Goal: Book appointment/travel/reservation

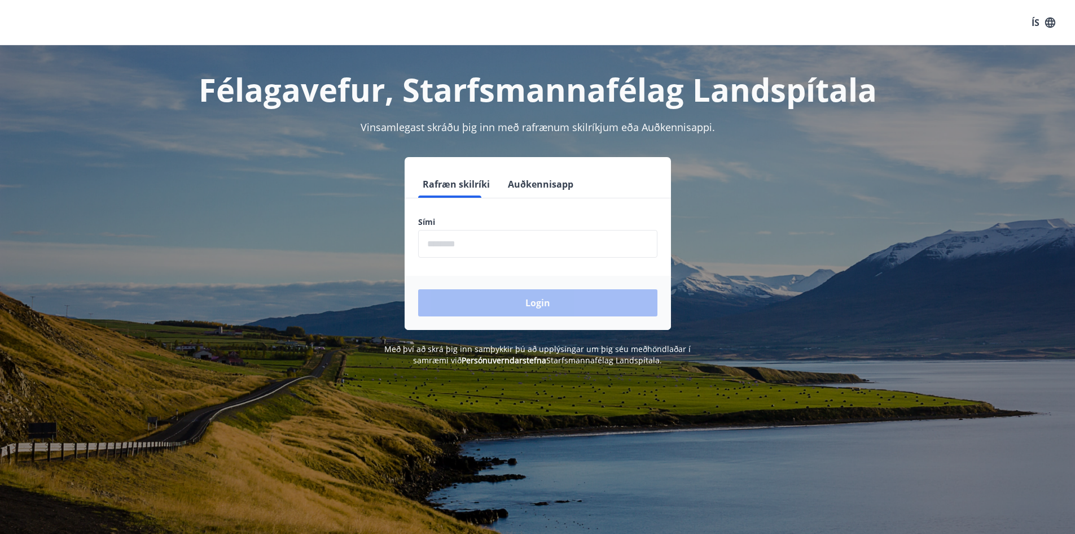
click at [524, 254] on input "phone" at bounding box center [537, 244] width 239 height 28
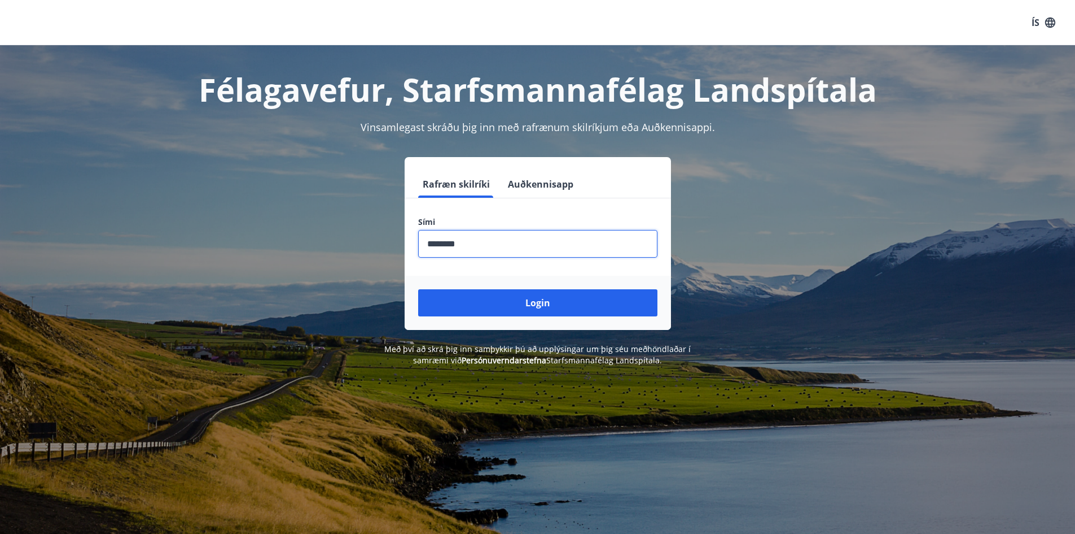
type input "********"
click at [418, 289] on button "Login" at bounding box center [537, 302] width 239 height 27
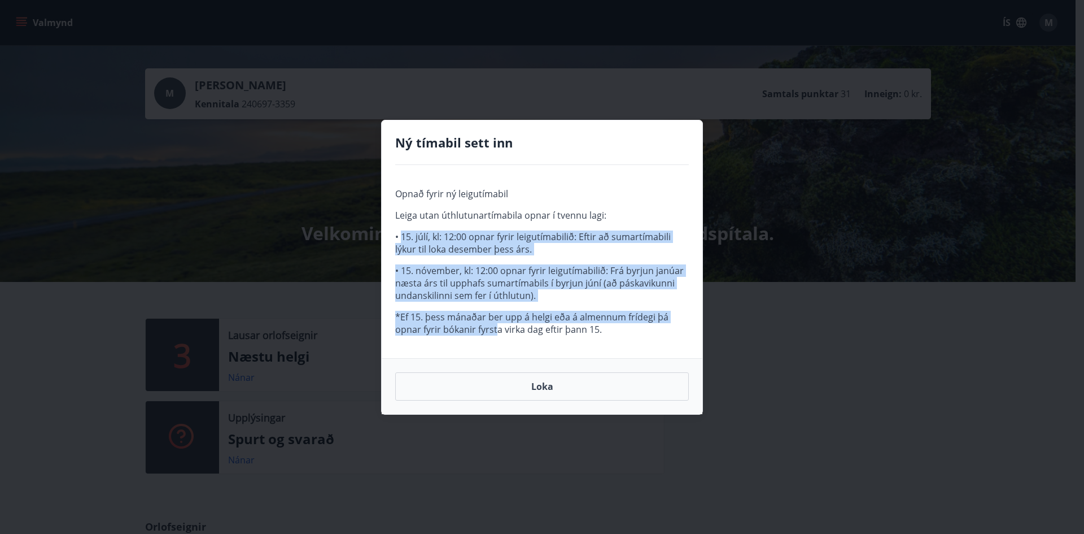
drag, startPoint x: 403, startPoint y: 231, endPoint x: 498, endPoint y: 357, distance: 157.2
click at [498, 357] on div "Opnað fyrir ný leigutímabil Leiga utan úthlutunartímabila opnar í tvennu lagi: …" at bounding box center [542, 261] width 321 height 193
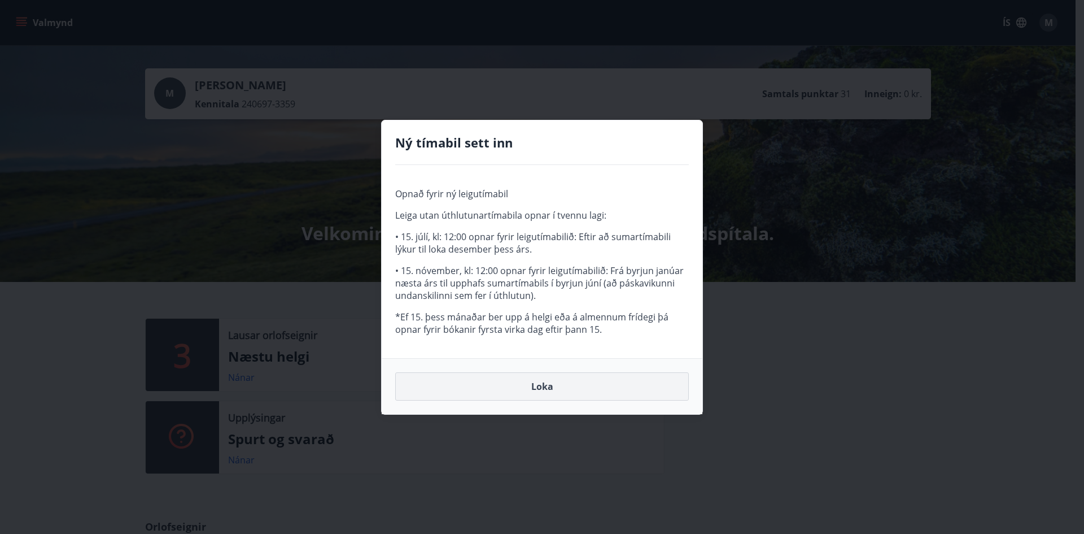
drag, startPoint x: 506, startPoint y: 369, endPoint x: 508, endPoint y: 376, distance: 7.1
click at [508, 374] on div "Loka" at bounding box center [542, 386] width 321 height 56
click at [514, 388] on button "Loka" at bounding box center [542, 386] width 294 height 28
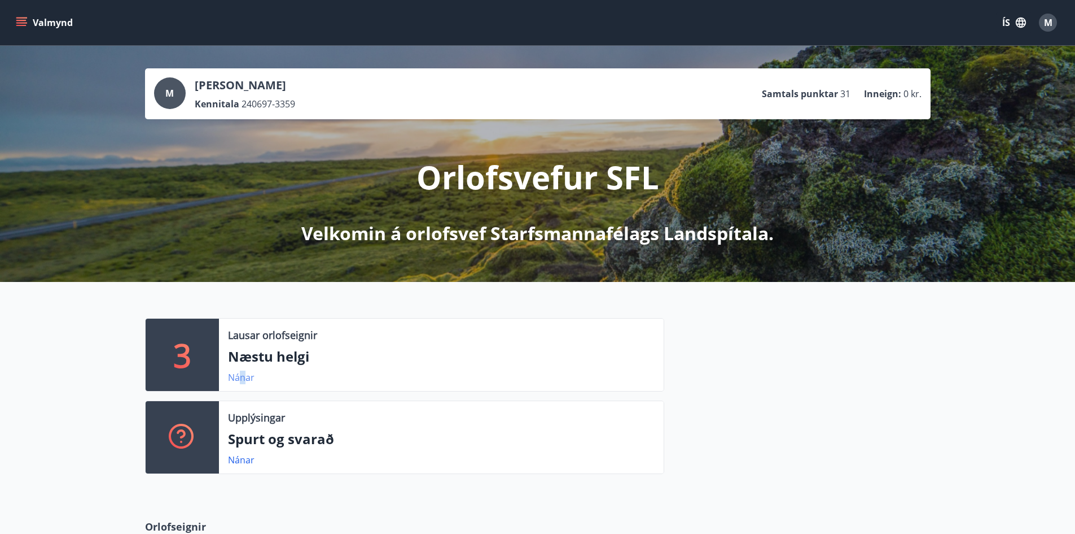
click at [244, 381] on link "Nánar" at bounding box center [241, 377] width 27 height 12
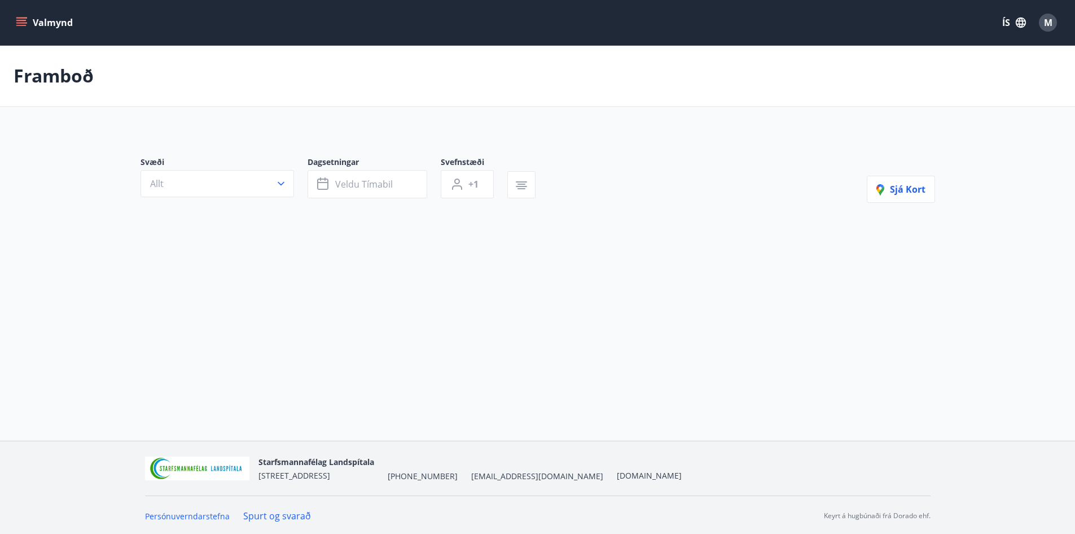
type input "*"
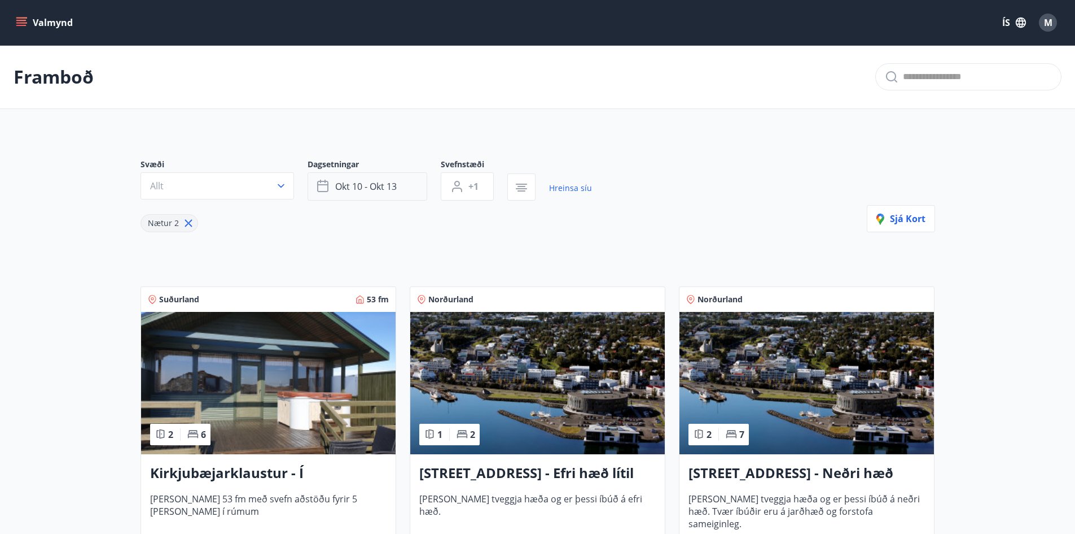
click at [383, 181] on span "okt 10 - okt 13" at bounding box center [366, 186] width 62 height 12
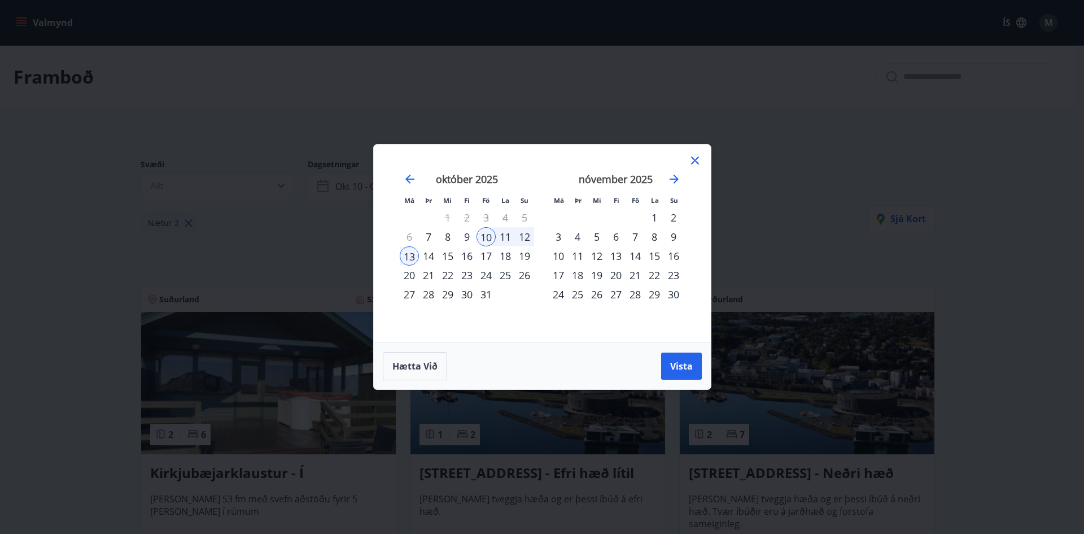
click at [482, 253] on div "17" at bounding box center [485, 255] width 19 height 19
click at [529, 253] on div "19" at bounding box center [524, 255] width 19 height 19
click at [679, 362] on span "Vista" at bounding box center [681, 366] width 23 height 12
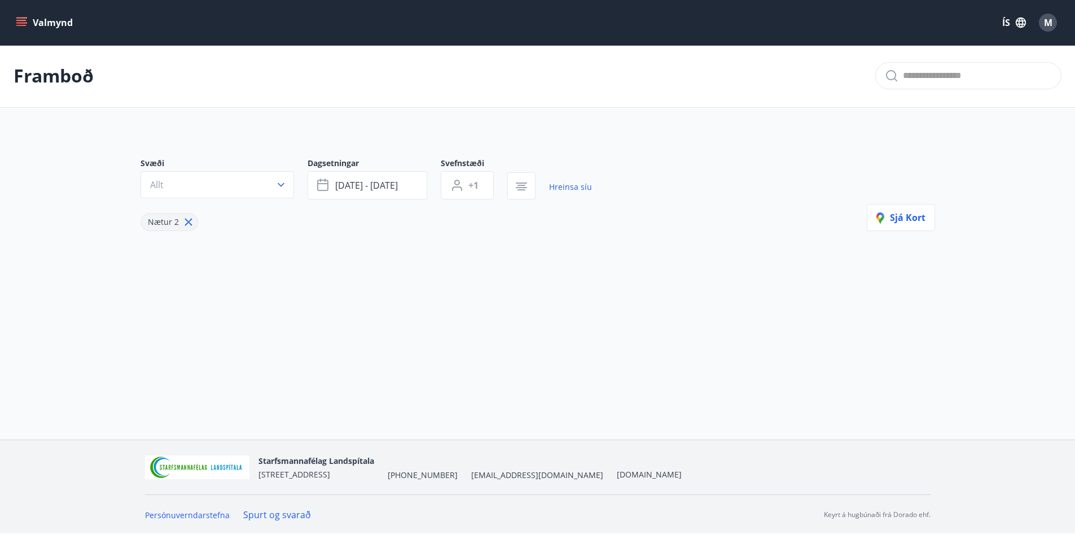
scroll to position [2, 0]
click at [378, 172] on button "okt 17 - okt 19" at bounding box center [368, 184] width 120 height 28
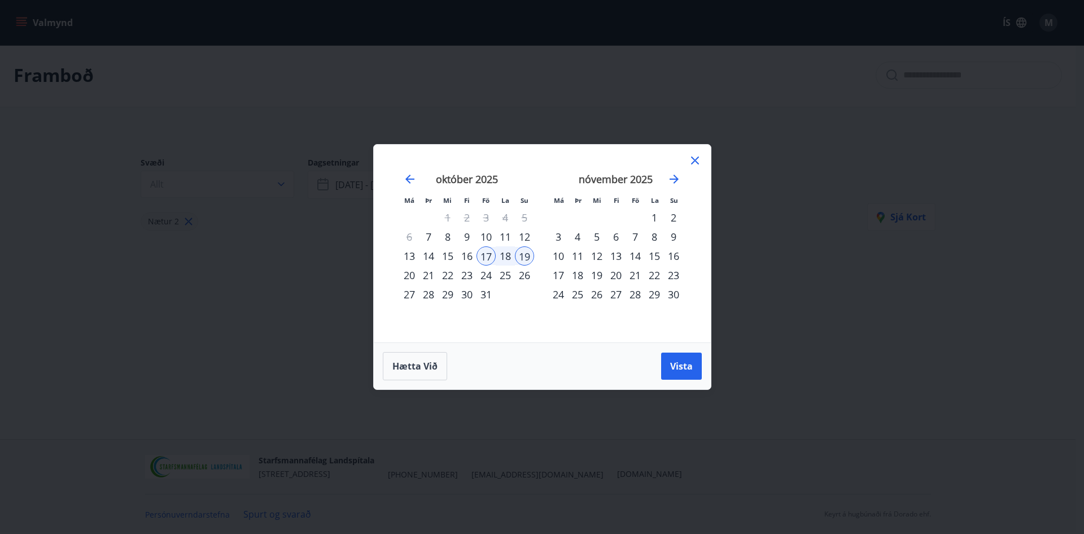
click at [470, 252] on div "16" at bounding box center [466, 255] width 19 height 19
click at [672, 365] on span "Vista" at bounding box center [681, 366] width 23 height 12
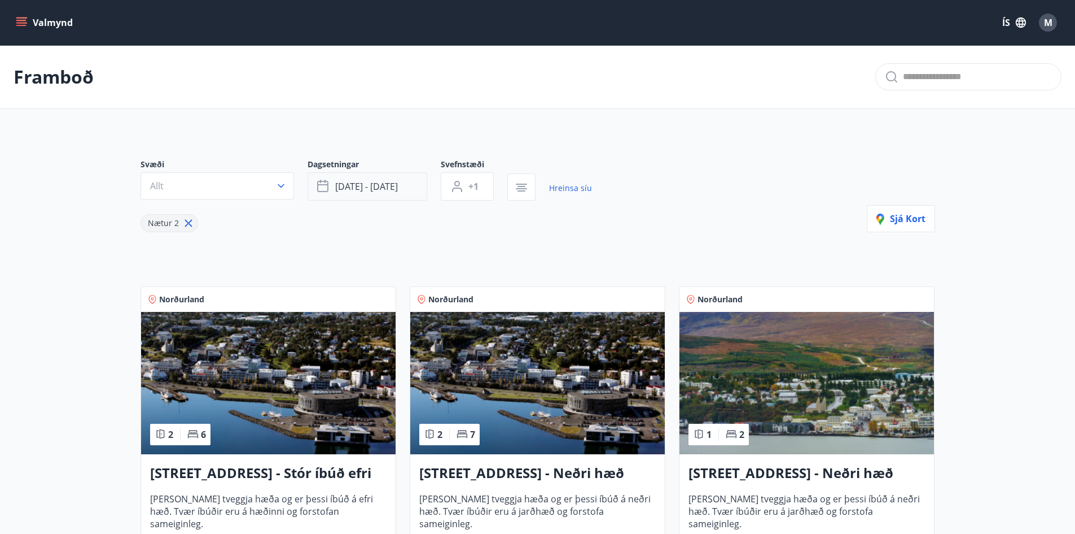
click at [364, 200] on button "okt 16 - okt 19" at bounding box center [368, 186] width 120 height 28
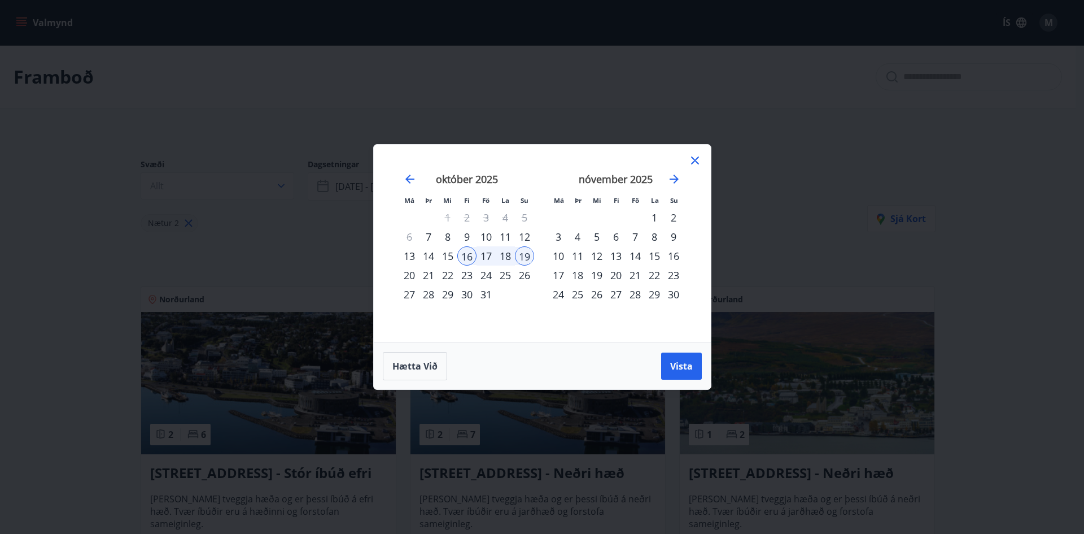
click at [339, 237] on div "Má Þr Mi Fi Fö La Su Má Þr Mi Fi Fö La Su september 2025 1 2 3 4 5 6 7 8 9 10 1…" at bounding box center [542, 267] width 1084 height 534
click at [466, 273] on div "23" at bounding box center [466, 274] width 19 height 19
click at [675, 160] on div "nóvember 2025" at bounding box center [616, 183] width 134 height 50
click at [617, 255] on div "13" at bounding box center [615, 255] width 19 height 19
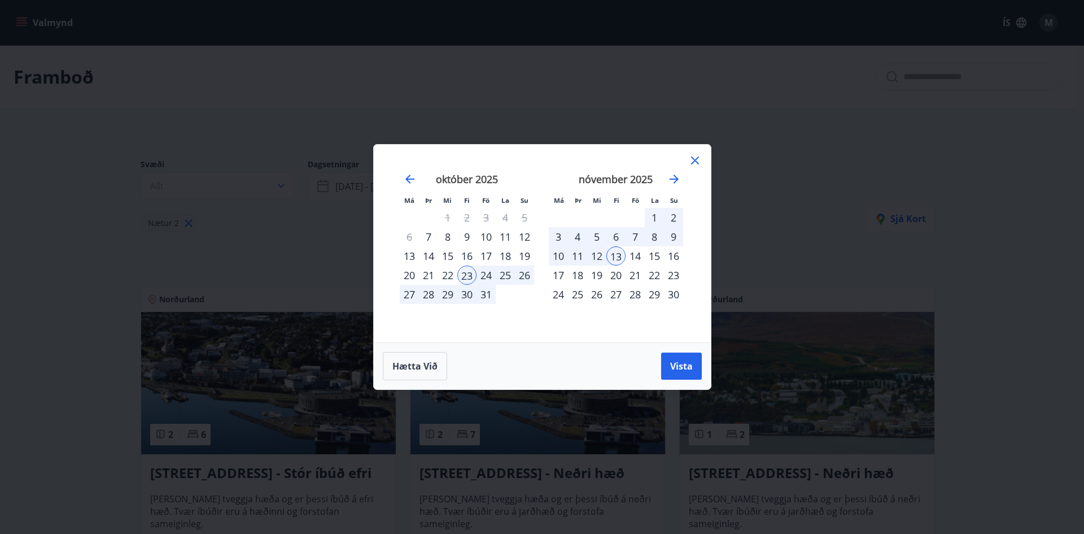
click at [623, 256] on div "13" at bounding box center [615, 255] width 19 height 19
click at [676, 255] on div "16" at bounding box center [673, 255] width 19 height 19
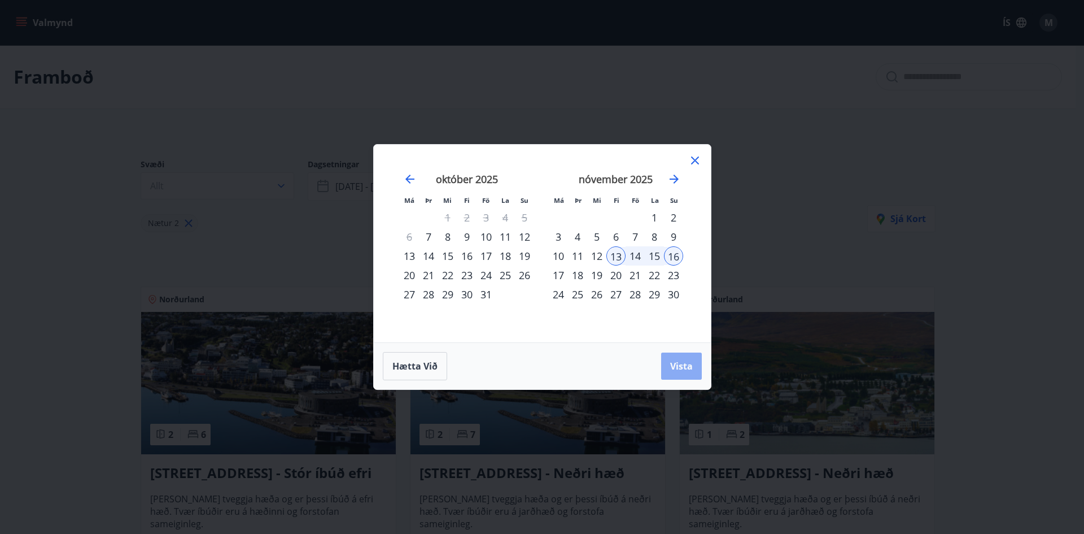
click at [688, 363] on span "Vista" at bounding box center [681, 366] width 23 height 12
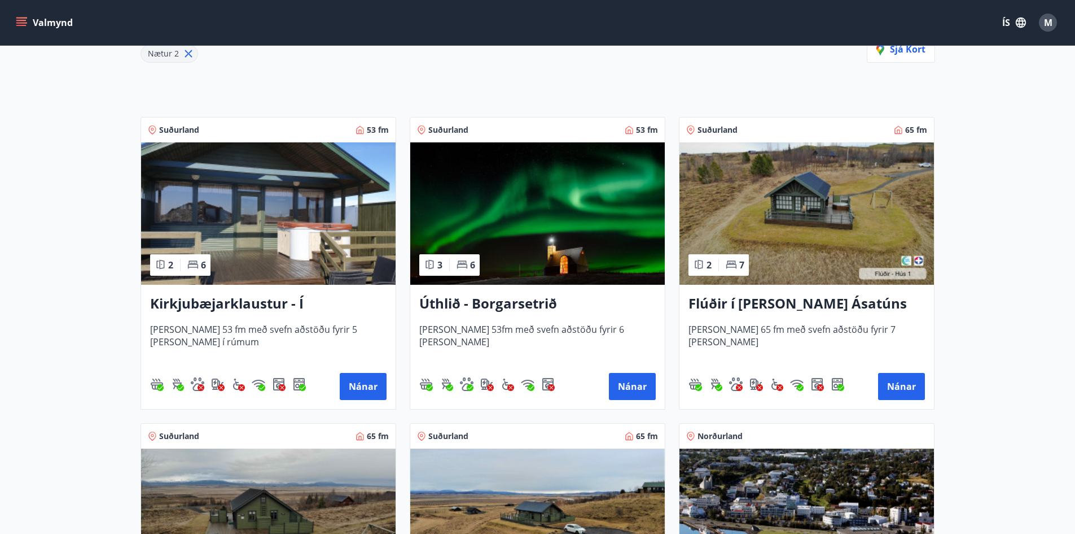
click at [271, 305] on h3 "Kirkjubæjarklaustur - Í landi Hæðargarðs" at bounding box center [268, 304] width 237 height 20
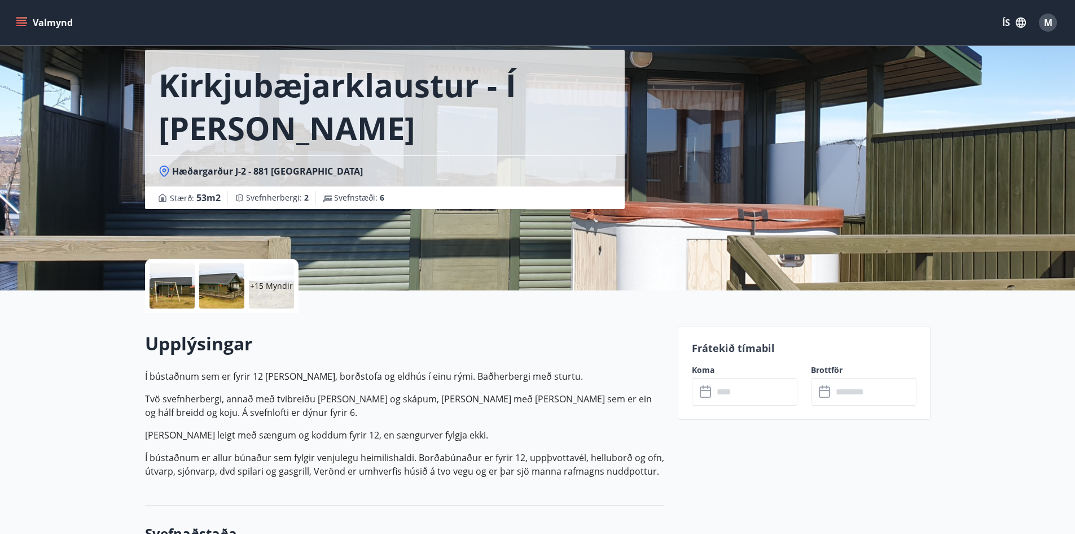
scroll to position [113, 0]
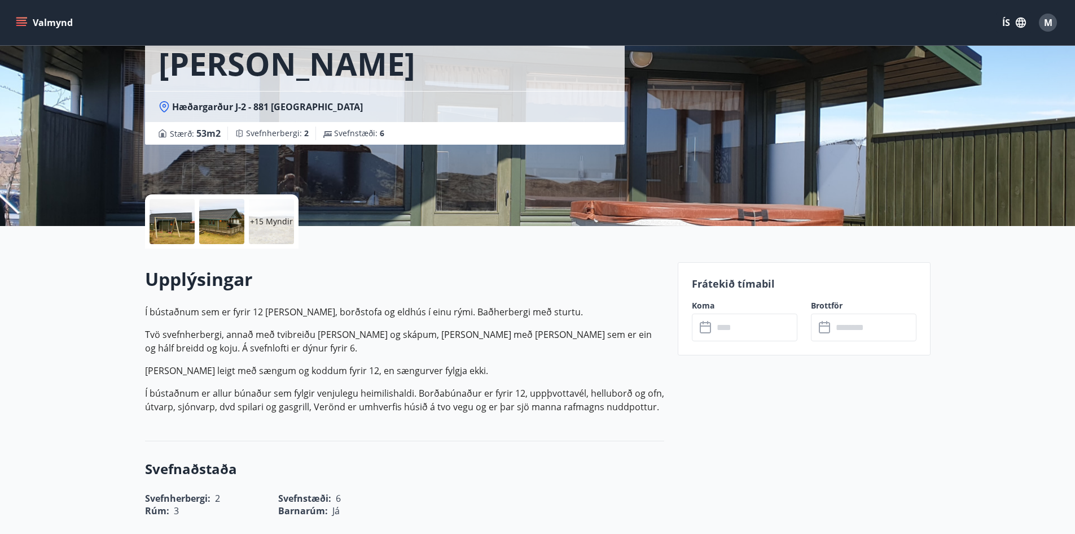
click at [734, 336] on input "text" at bounding box center [756, 327] width 84 height 28
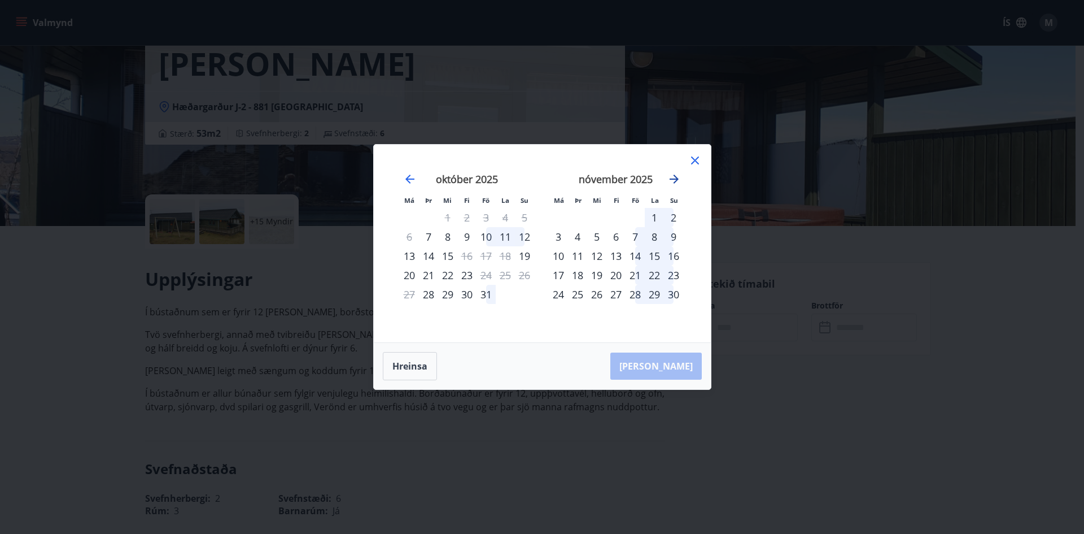
click at [669, 182] on icon "Move forward to switch to the next month." at bounding box center [674, 179] width 14 height 14
click at [669, 183] on icon "Move forward to switch to the next month." at bounding box center [674, 179] width 14 height 14
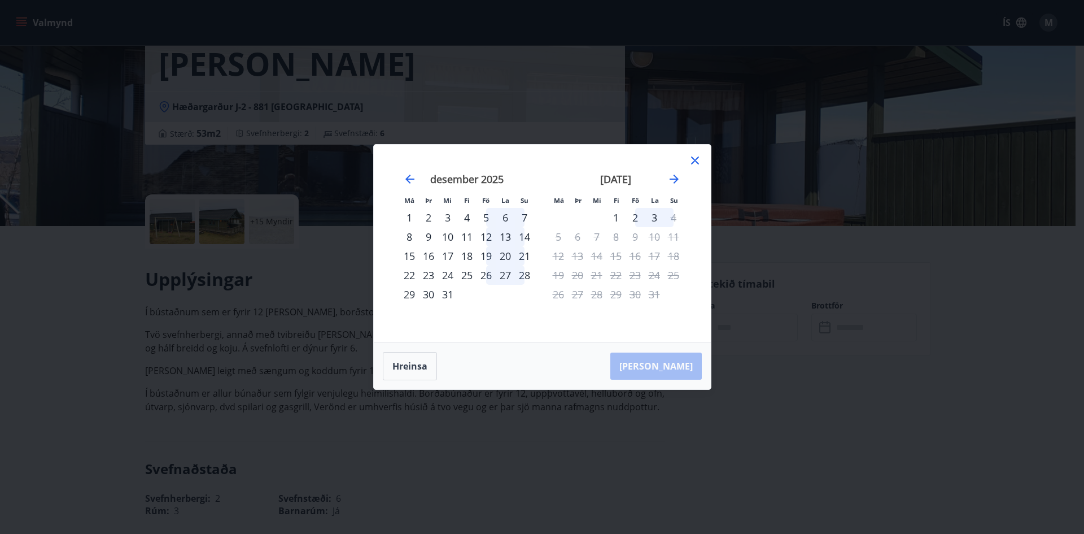
click at [487, 255] on div "19" at bounding box center [485, 255] width 19 height 19
click at [411, 270] on div "22" at bounding box center [409, 274] width 19 height 19
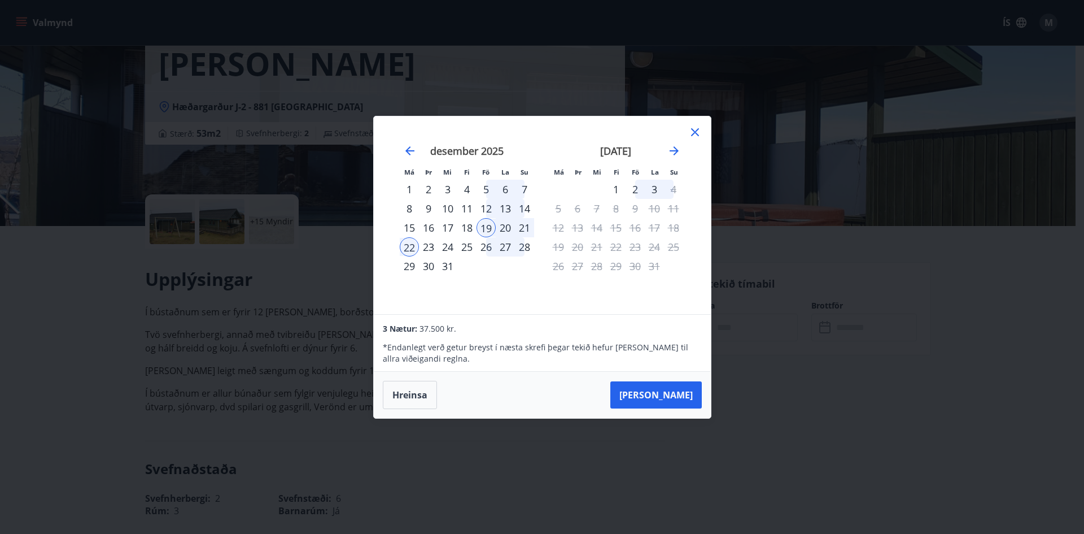
click at [685, 123] on div "Má Þr Mi Fi Fö La Su Má Þr Mi Fi Fö La Su nóvember 2025 1 2 3 4 5 6 7 8 9 10 11…" at bounding box center [542, 215] width 337 height 198
click at [696, 133] on icon at bounding box center [695, 132] width 8 height 8
